Goal: Navigation & Orientation: Understand site structure

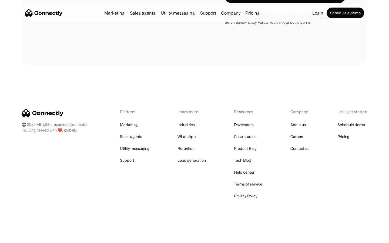
scroll to position [574, 0]
